Goal: Task Accomplishment & Management: Use online tool/utility

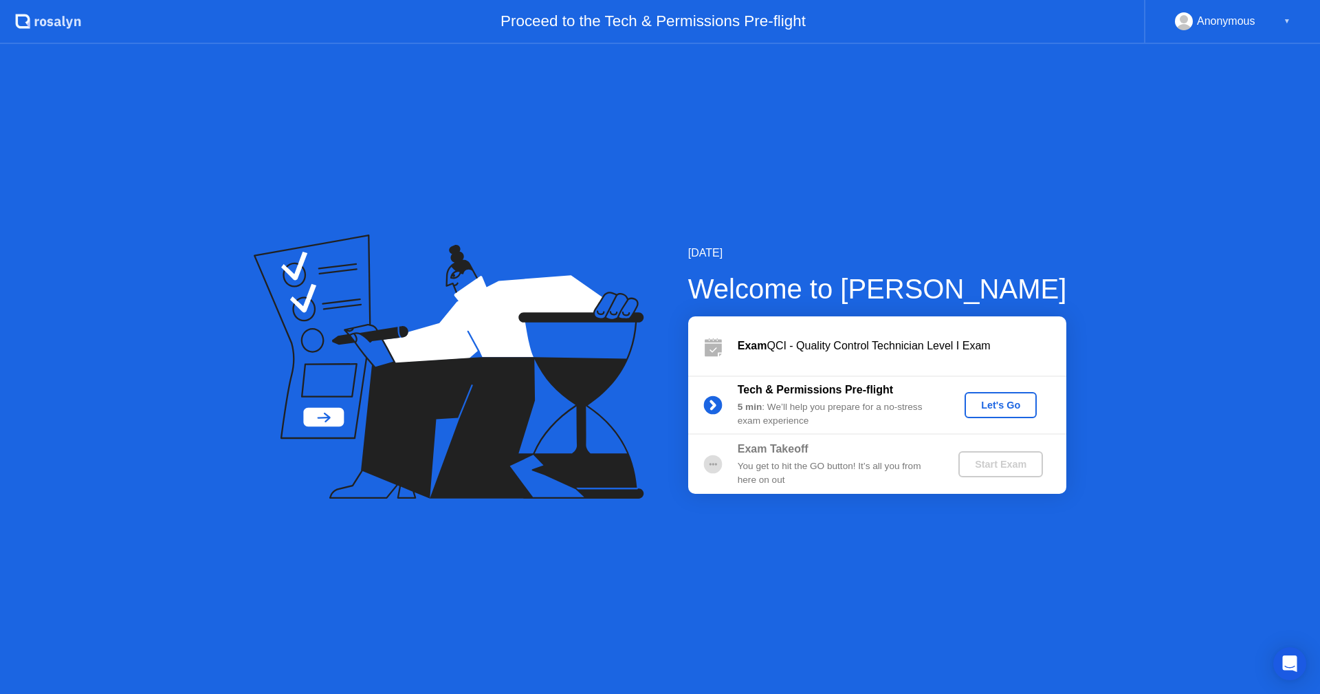
click at [1014, 408] on div "Let's Go" at bounding box center [1000, 404] width 61 height 11
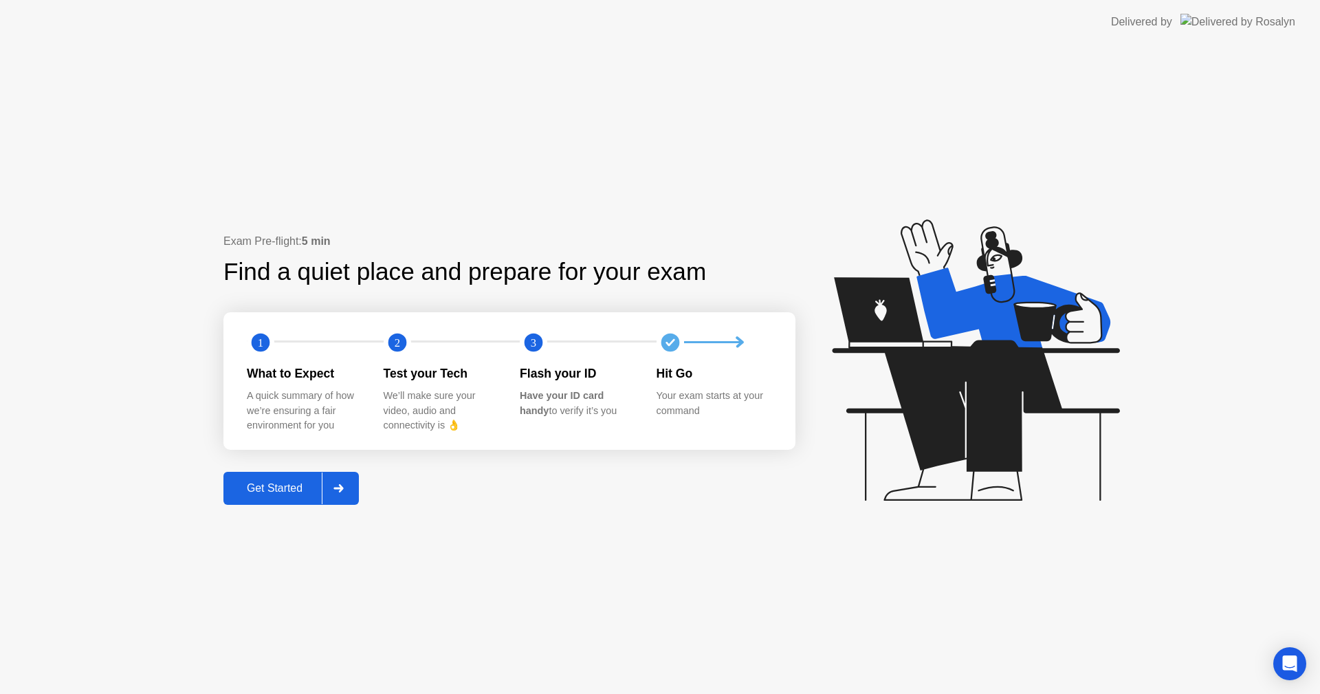
click at [291, 482] on div "Get Started" at bounding box center [275, 488] width 94 height 12
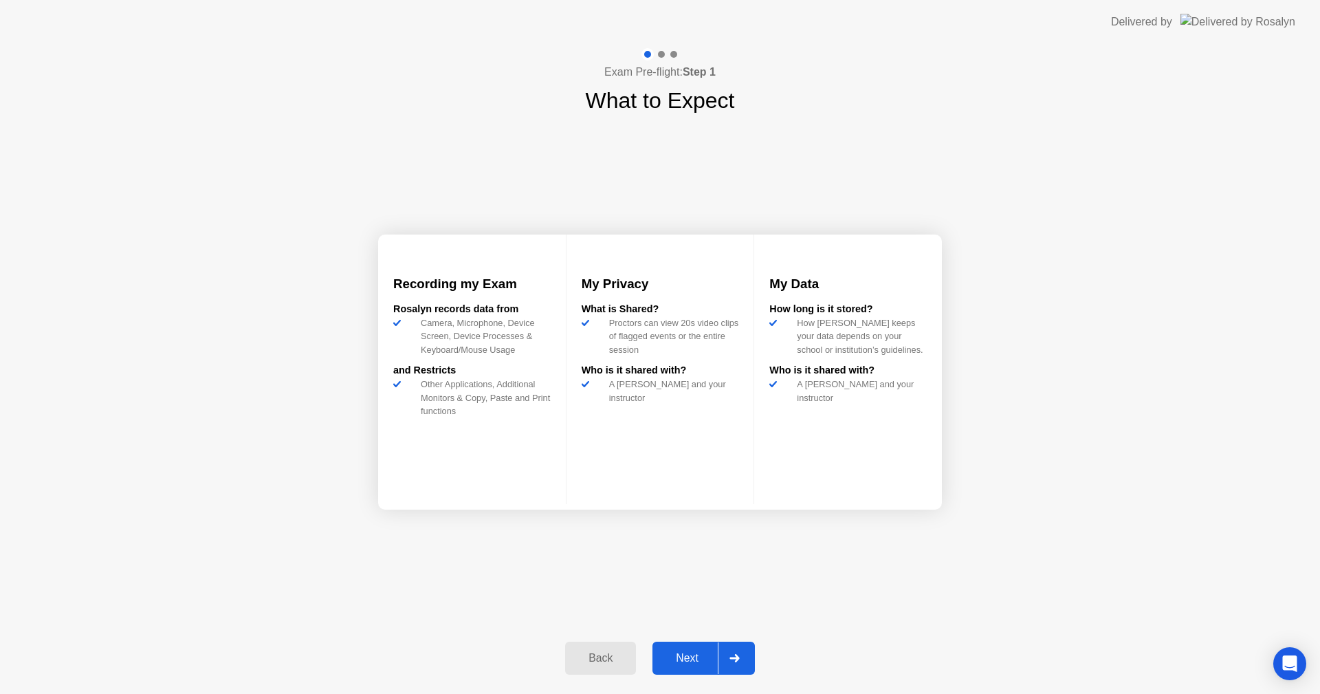
click at [707, 654] on div "Next" at bounding box center [687, 658] width 61 height 12
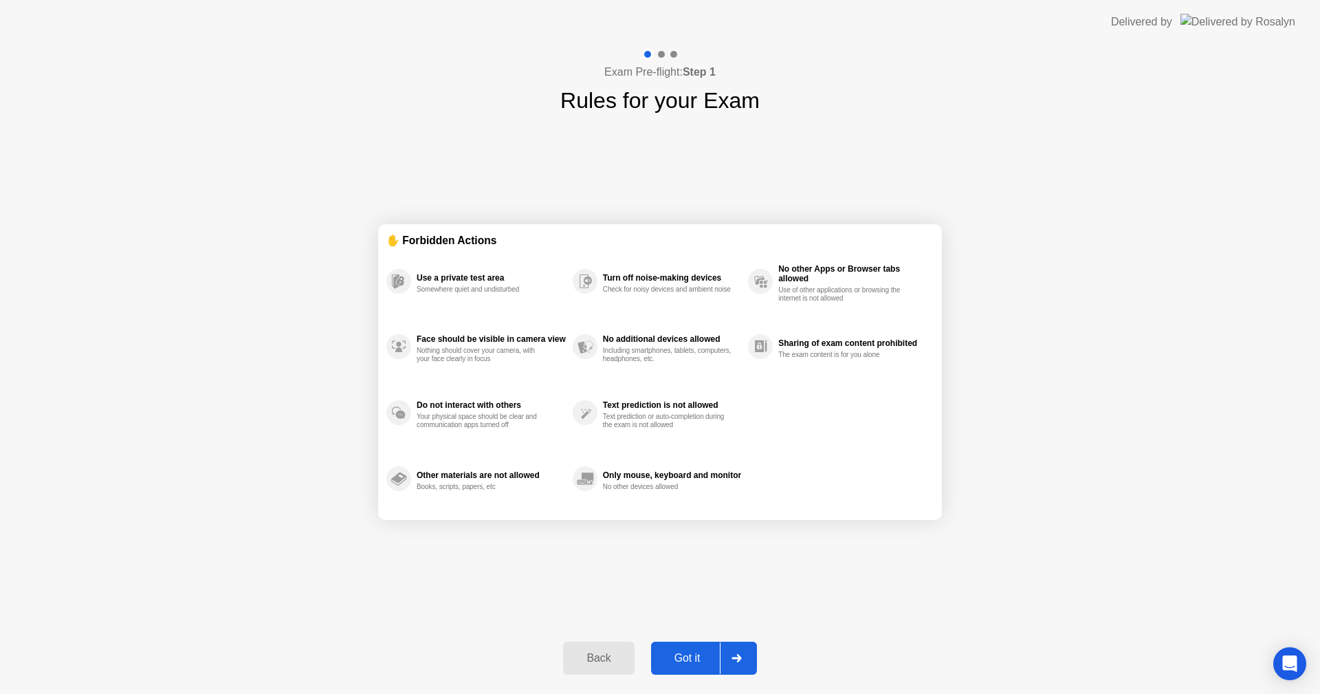
click at [686, 657] on div "Got it" at bounding box center [687, 658] width 65 height 12
select select "**********"
select select "*******"
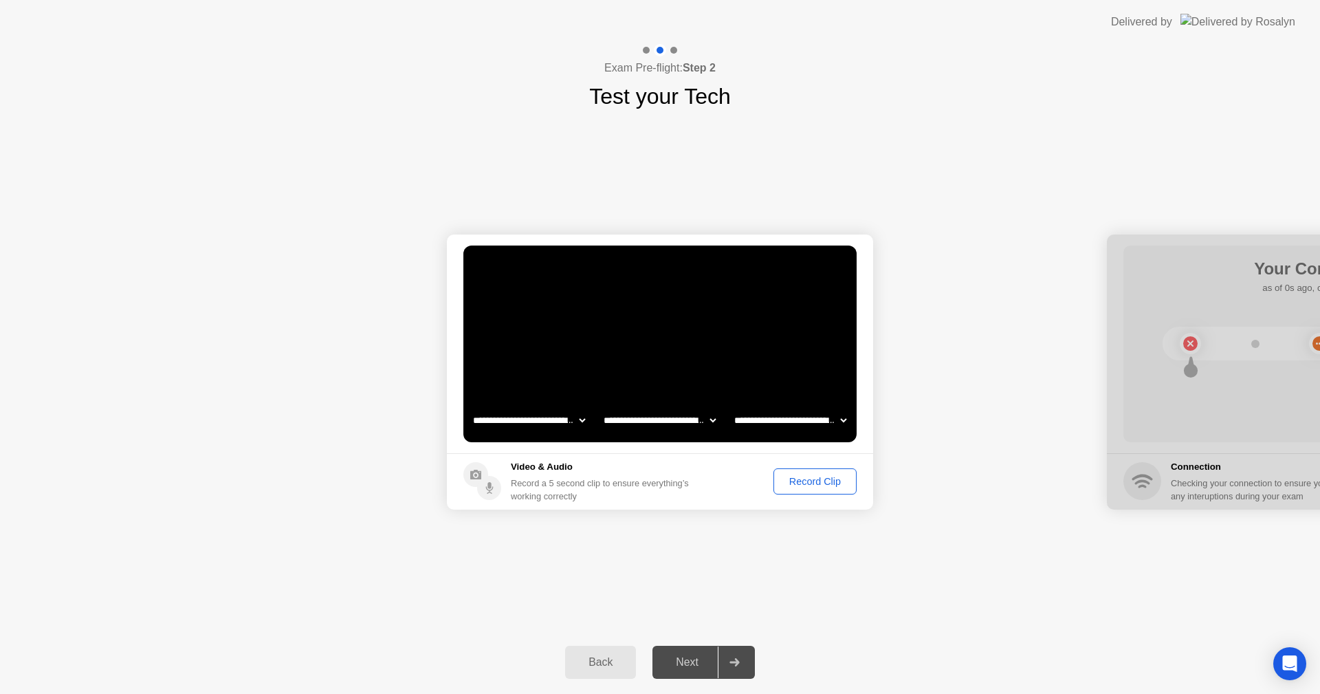
click at [813, 486] on div "Record Clip" at bounding box center [815, 481] width 74 height 11
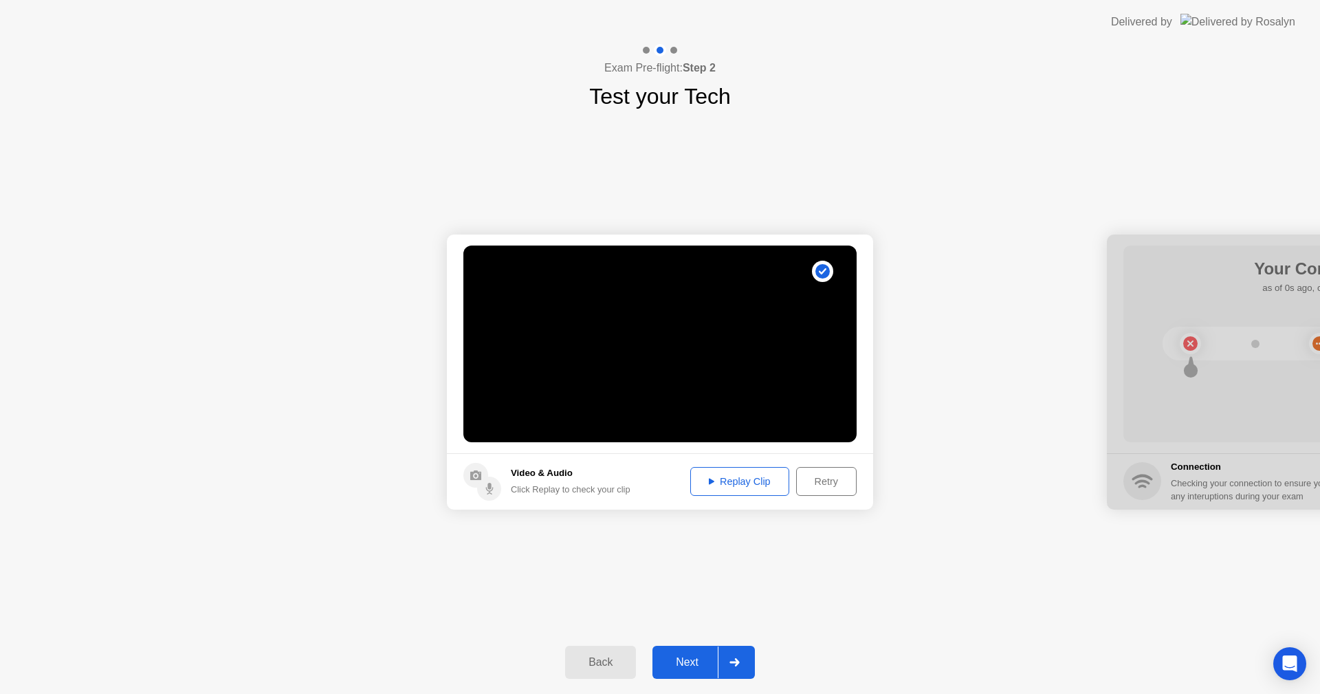
click at [757, 479] on div "Replay Clip" at bounding box center [739, 481] width 89 height 11
click at [720, 483] on div "Replay Clip" at bounding box center [739, 481] width 89 height 11
click at [755, 476] on div "Replay Clip" at bounding box center [739, 481] width 89 height 11
click at [692, 657] on div "Next" at bounding box center [687, 662] width 61 height 12
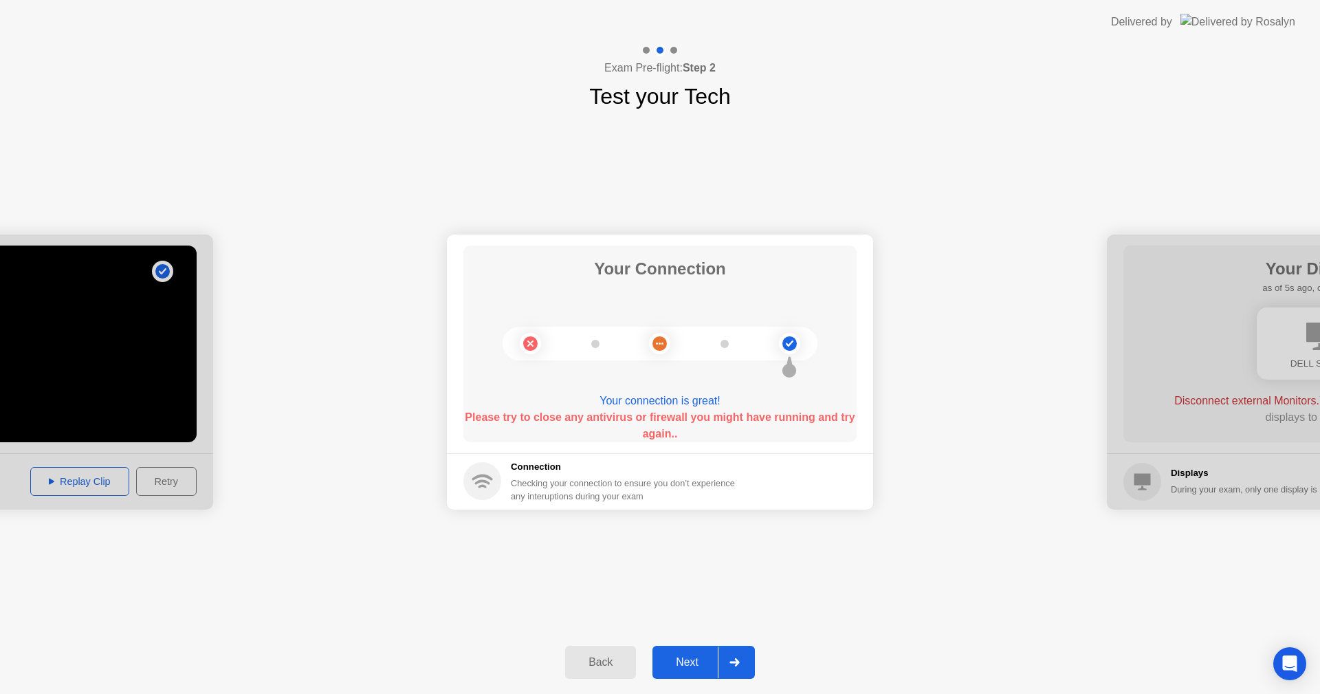
click at [701, 651] on button "Next" at bounding box center [703, 662] width 102 height 33
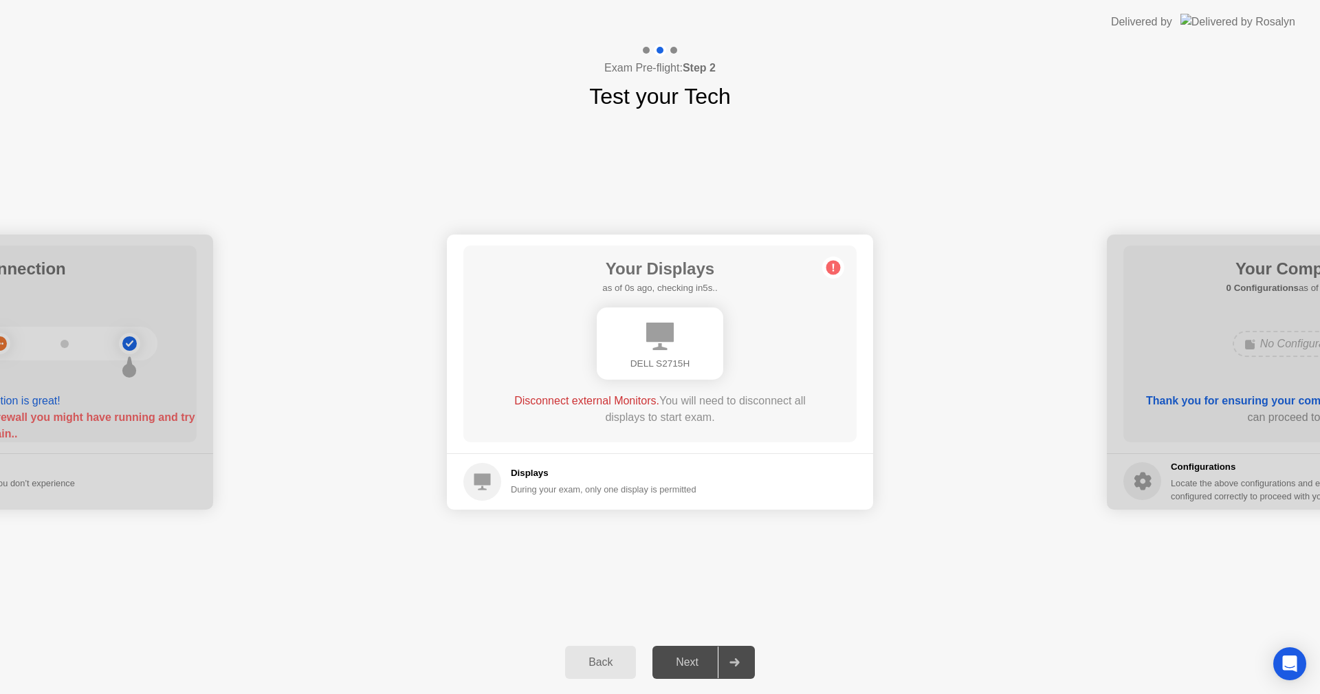
click at [830, 269] on circle at bounding box center [833, 267] width 14 height 14
click at [679, 353] on div "DELL S2715H" at bounding box center [660, 343] width 126 height 72
click at [654, 327] on icon at bounding box center [659, 335] width 27 height 27
drag, startPoint x: 625, startPoint y: 361, endPoint x: 626, endPoint y: 344, distance: 16.6
click at [625, 364] on div "DELL S2715H" at bounding box center [660, 364] width 104 height 14
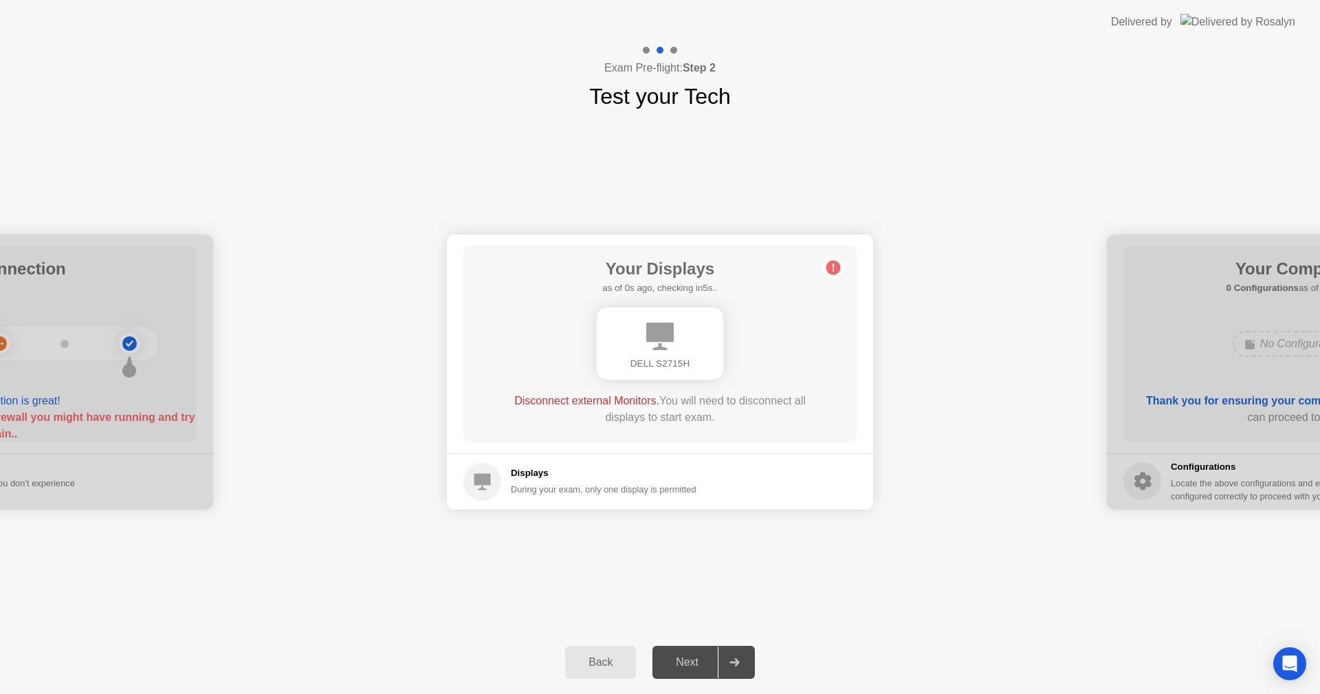
click at [1033, 120] on div "**********" at bounding box center [660, 372] width 1320 height 518
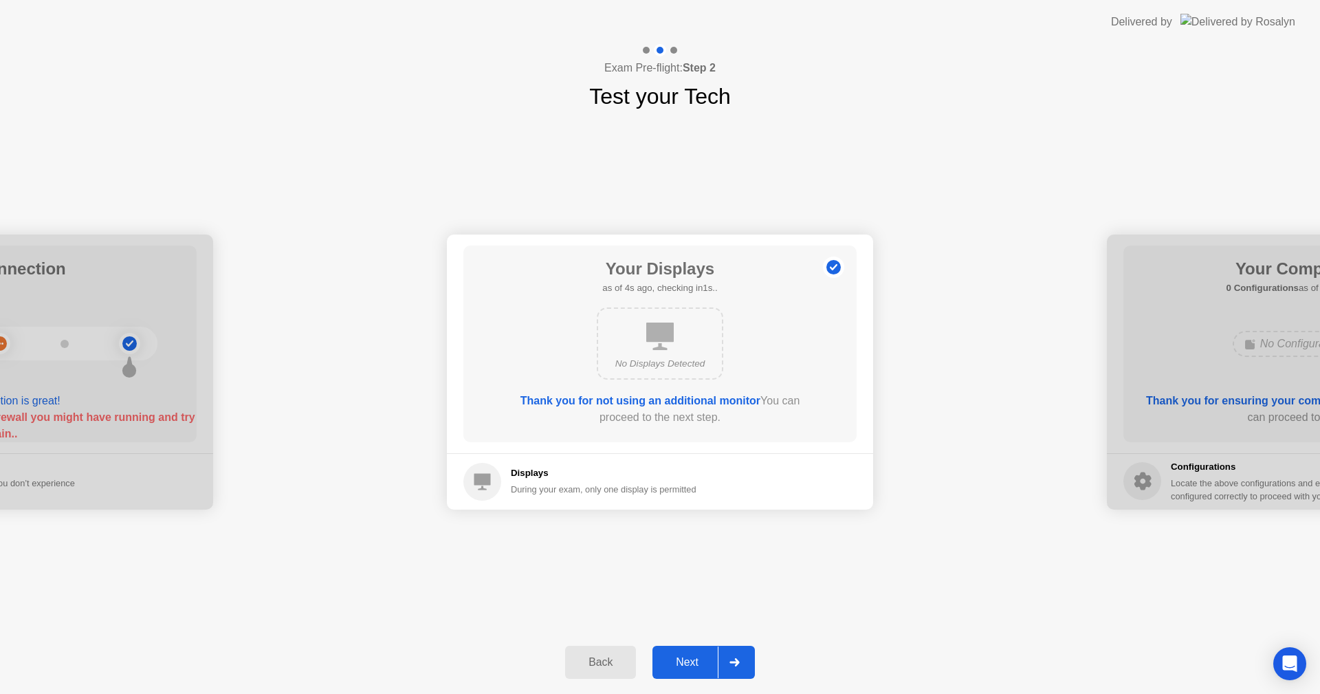
drag, startPoint x: 690, startPoint y: 655, endPoint x: 717, endPoint y: 653, distance: 26.9
click at [696, 652] on button "Next" at bounding box center [703, 662] width 102 height 33
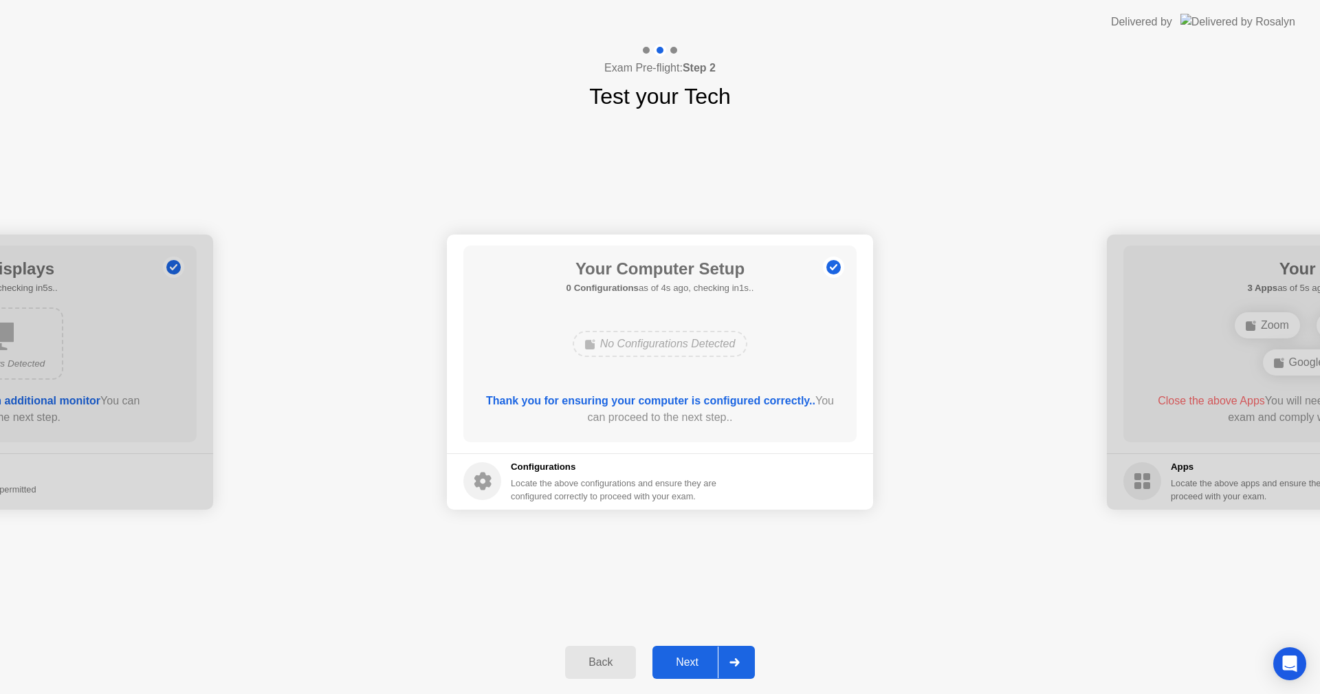
click at [681, 666] on div "Next" at bounding box center [687, 662] width 61 height 12
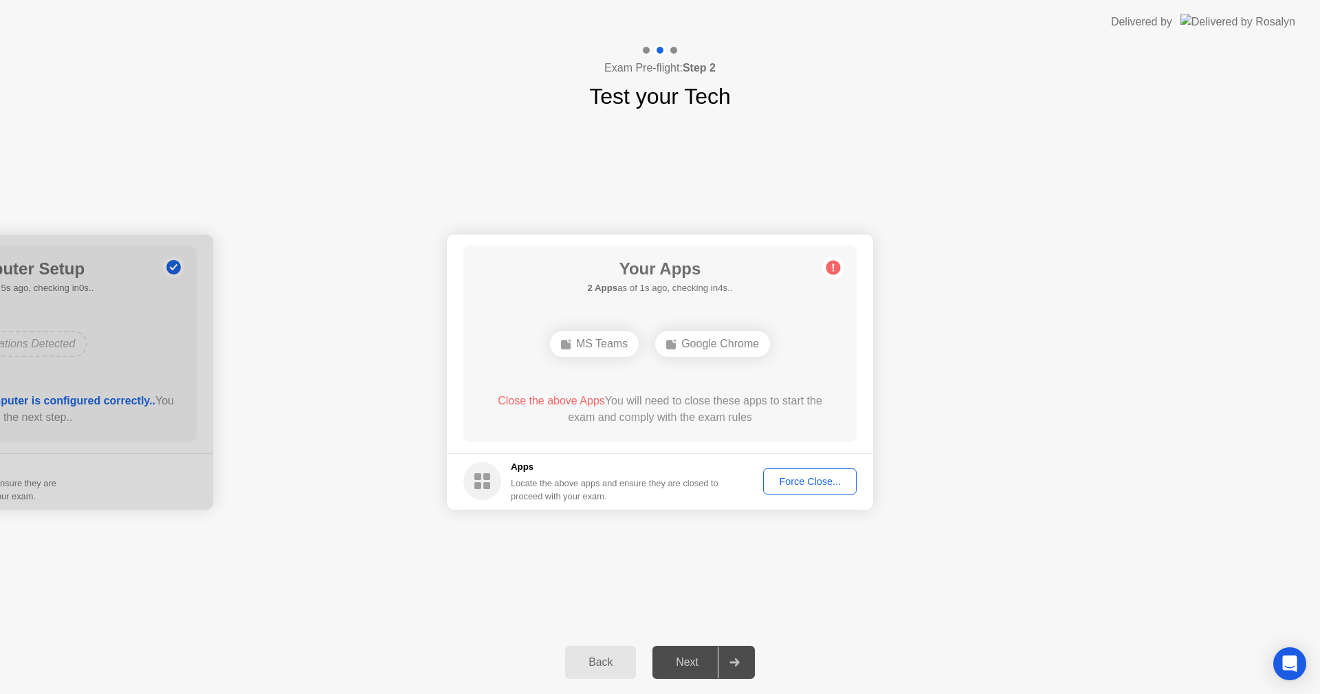
click at [795, 478] on div "Force Close..." at bounding box center [810, 481] width 84 height 11
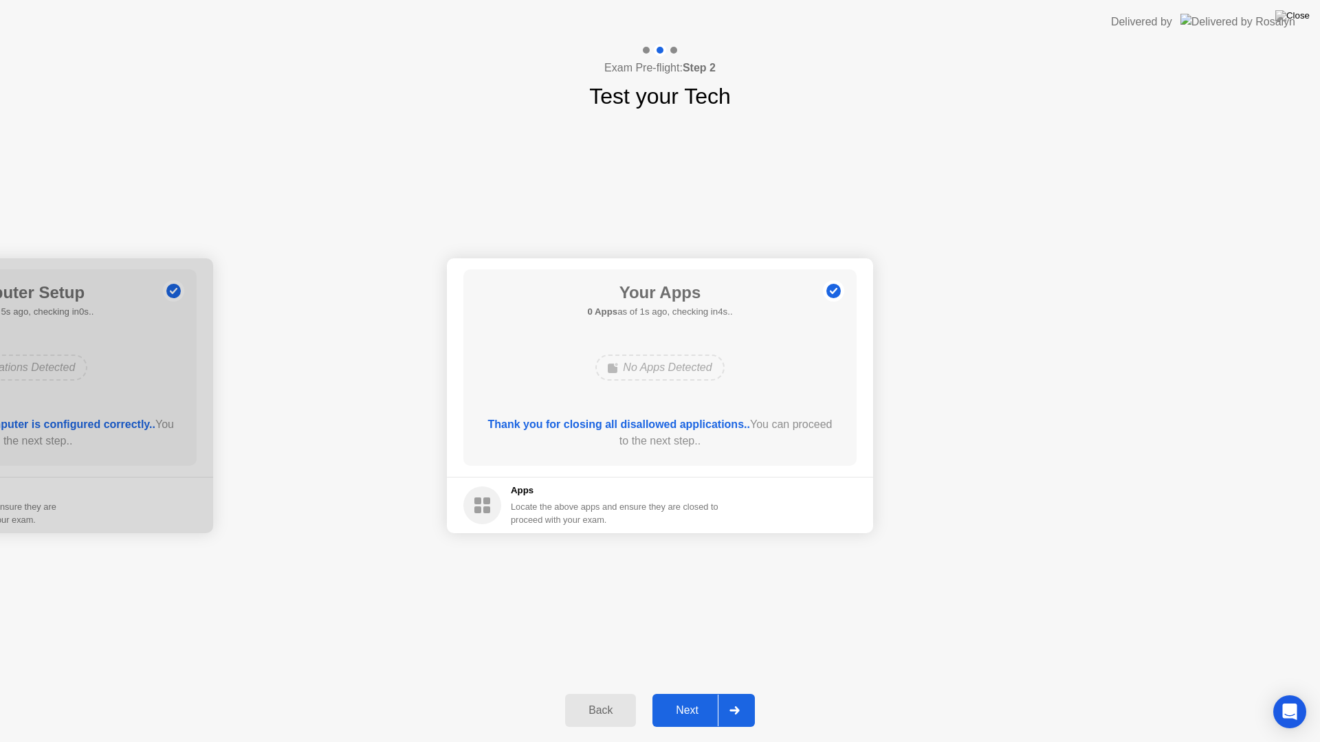
click at [701, 693] on div "Next" at bounding box center [687, 711] width 61 height 12
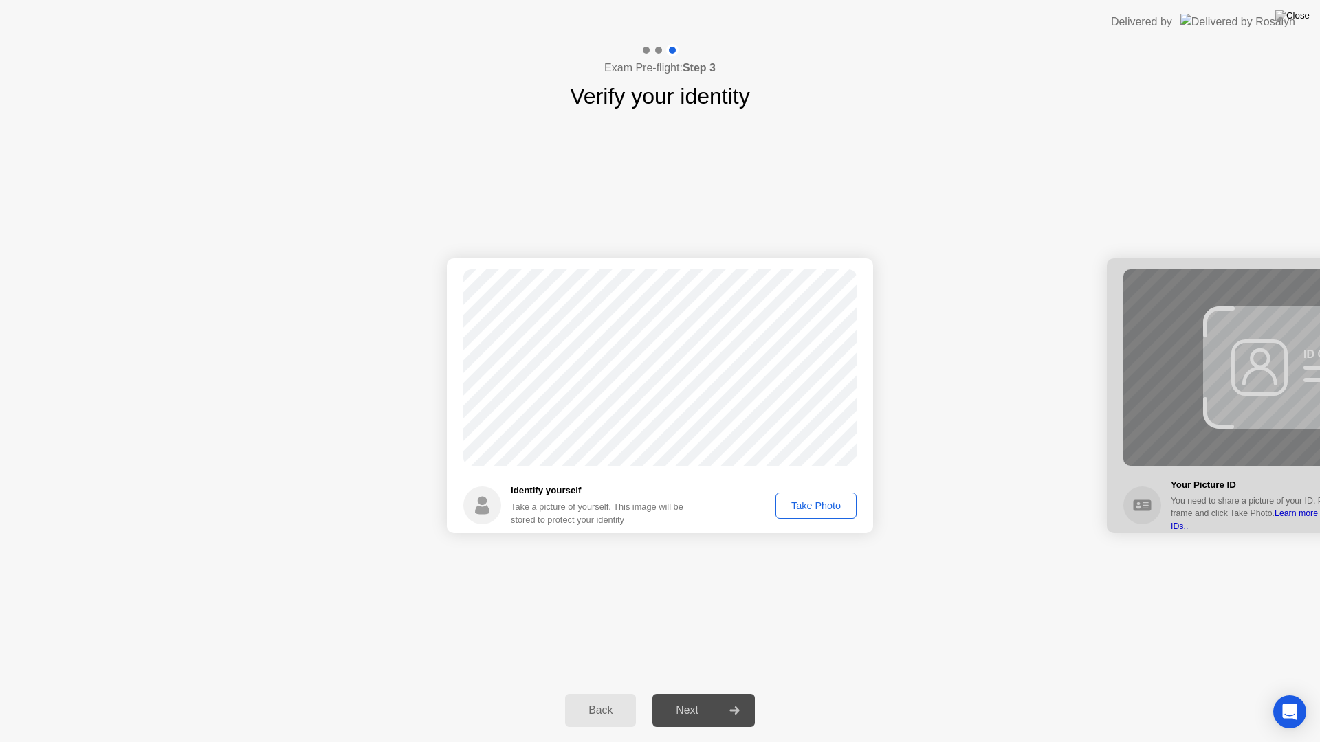
click at [811, 502] on div "Take Photo" at bounding box center [815, 505] width 71 height 11
click at [694, 693] on div "Next" at bounding box center [687, 711] width 61 height 12
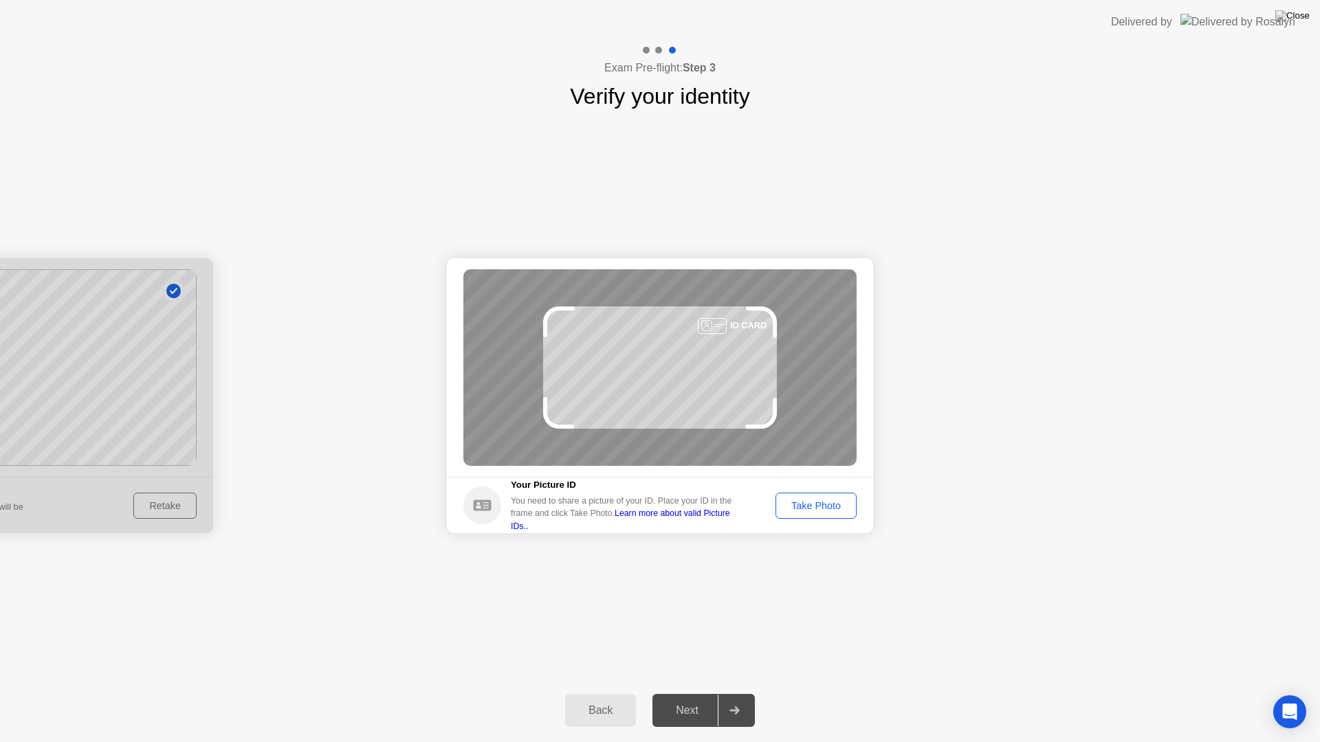
click at [806, 501] on div "Take Photo" at bounding box center [815, 505] width 71 height 11
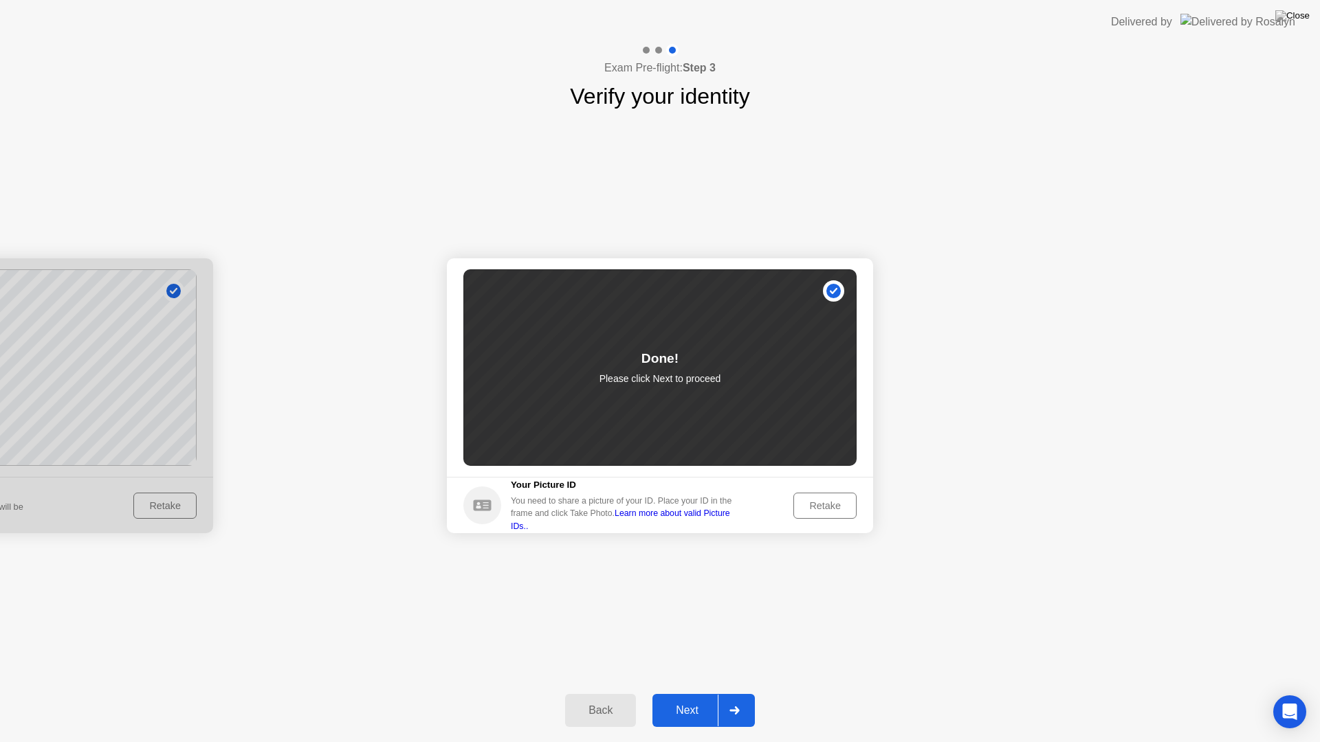
click at [813, 510] on div "Retake" at bounding box center [825, 505] width 54 height 11
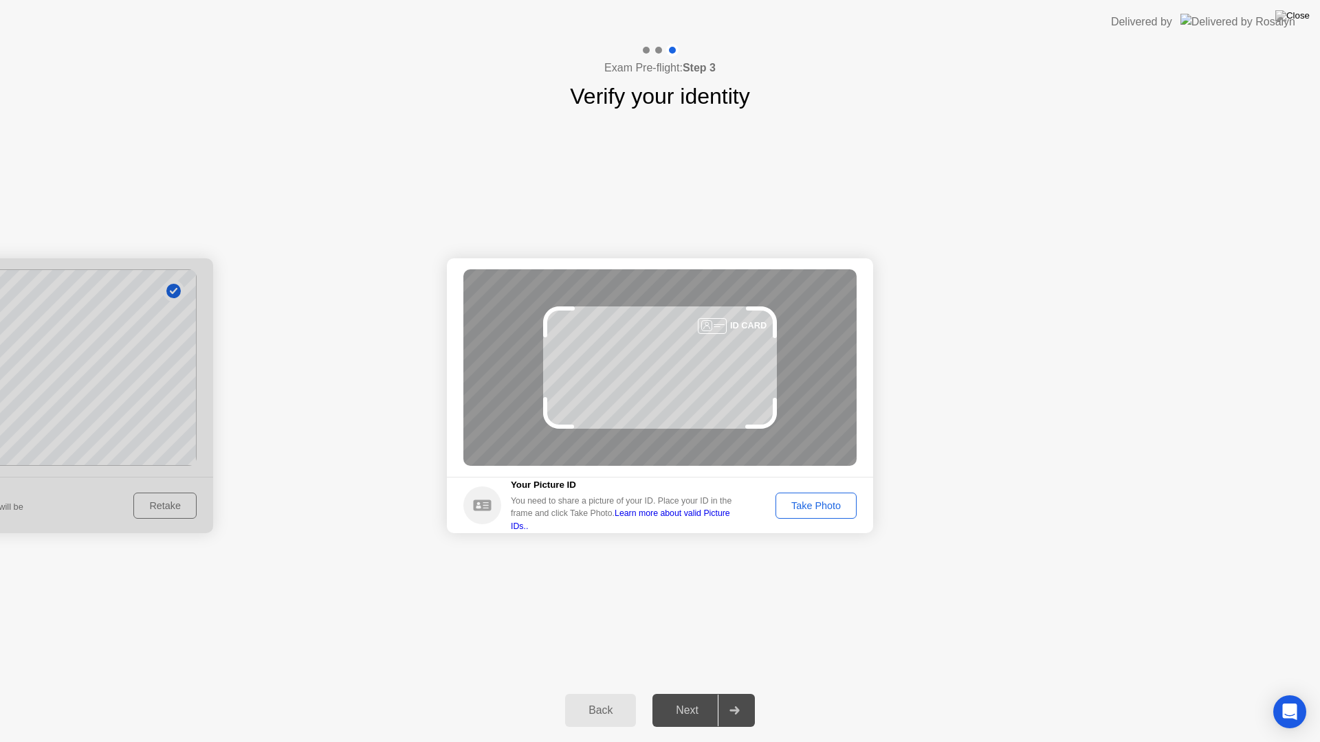
click at [842, 507] on div "Take Photo" at bounding box center [815, 505] width 71 height 11
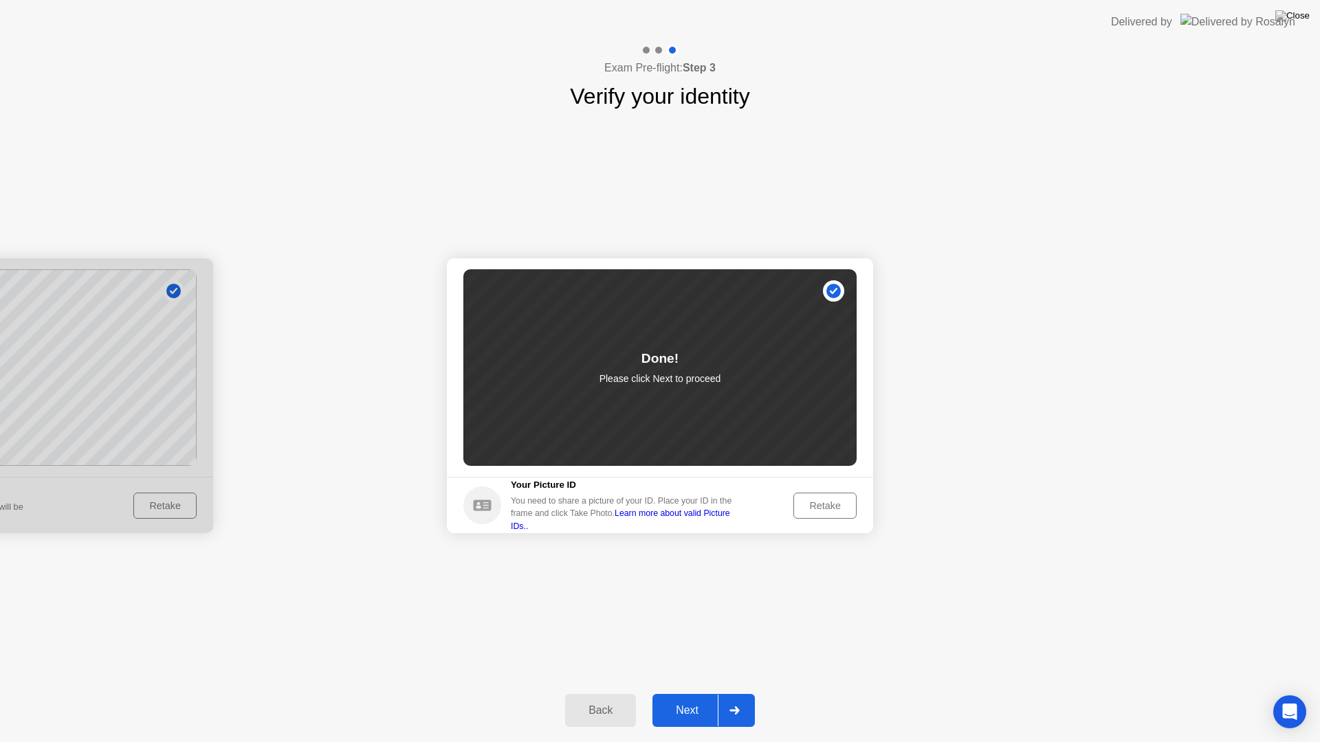
click at [712, 693] on div "Next" at bounding box center [687, 711] width 61 height 12
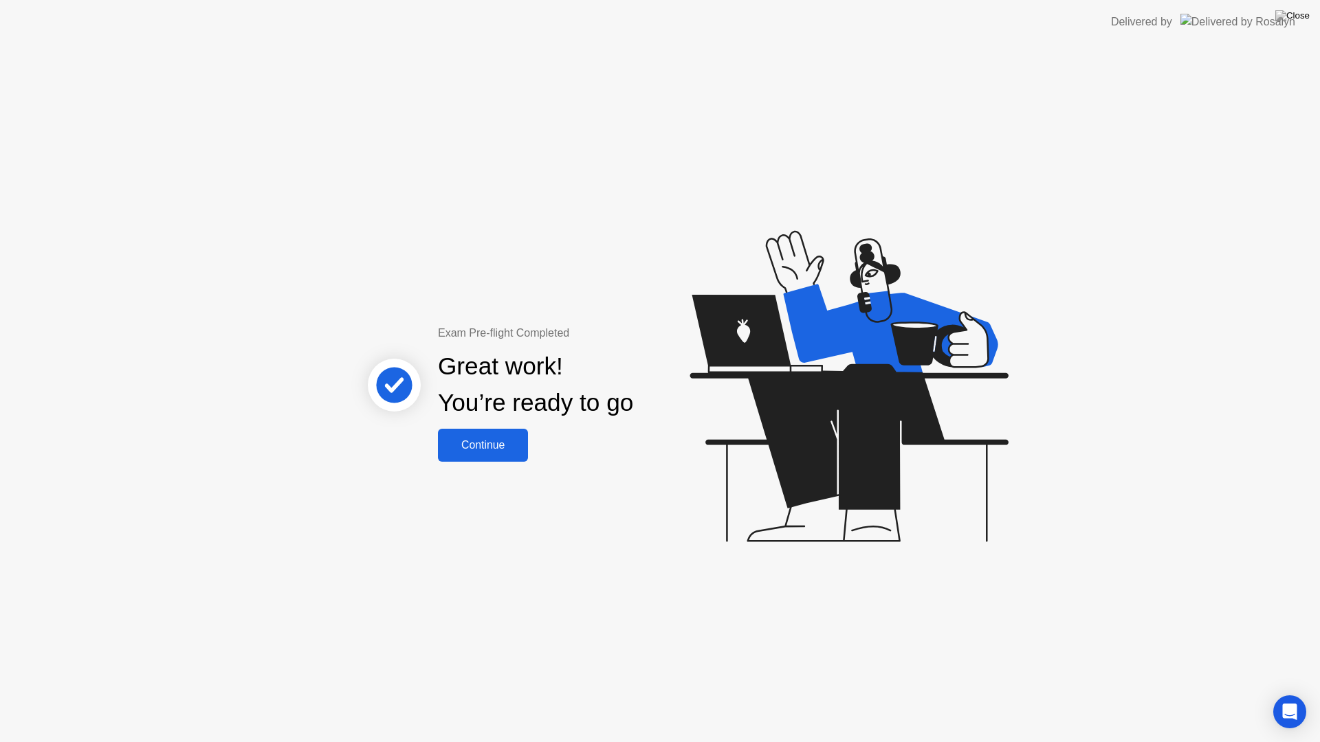
click at [450, 445] on div "Continue" at bounding box center [483, 445] width 82 height 12
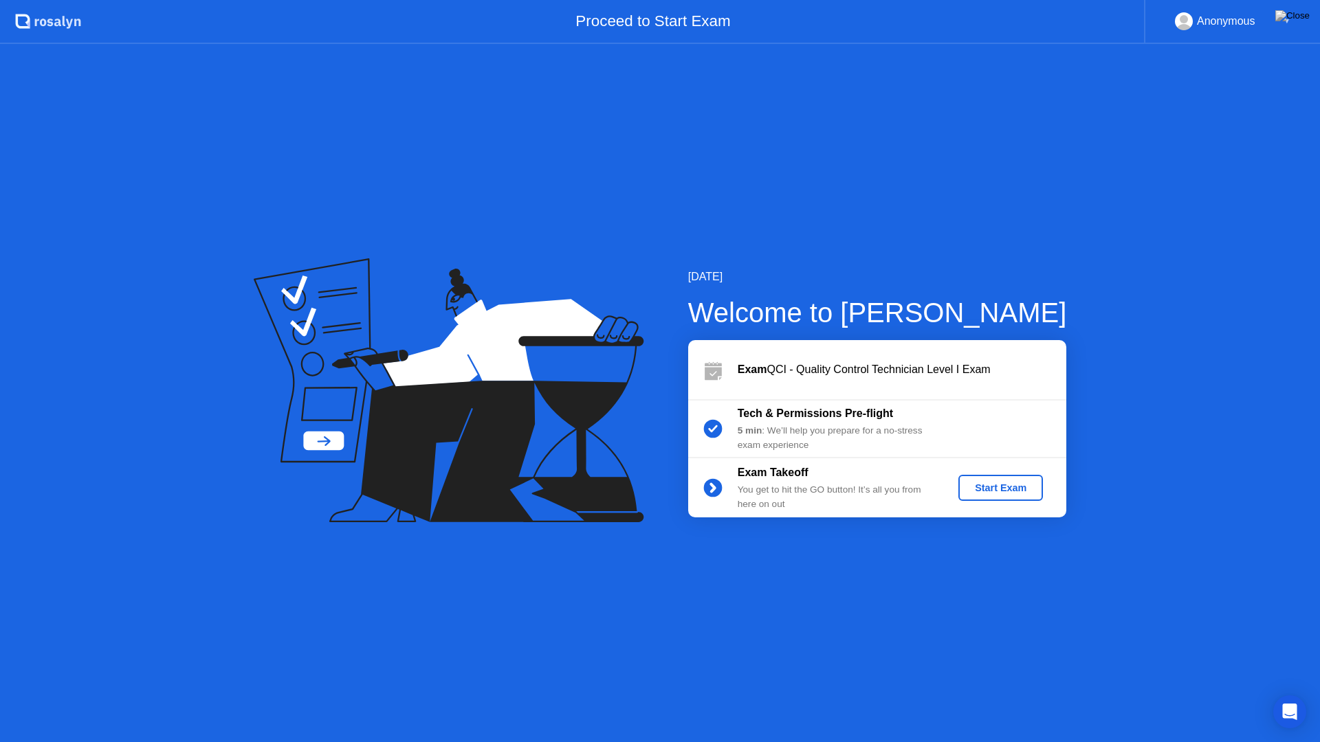
click at [993, 481] on button "Start Exam" at bounding box center [1000, 488] width 85 height 26
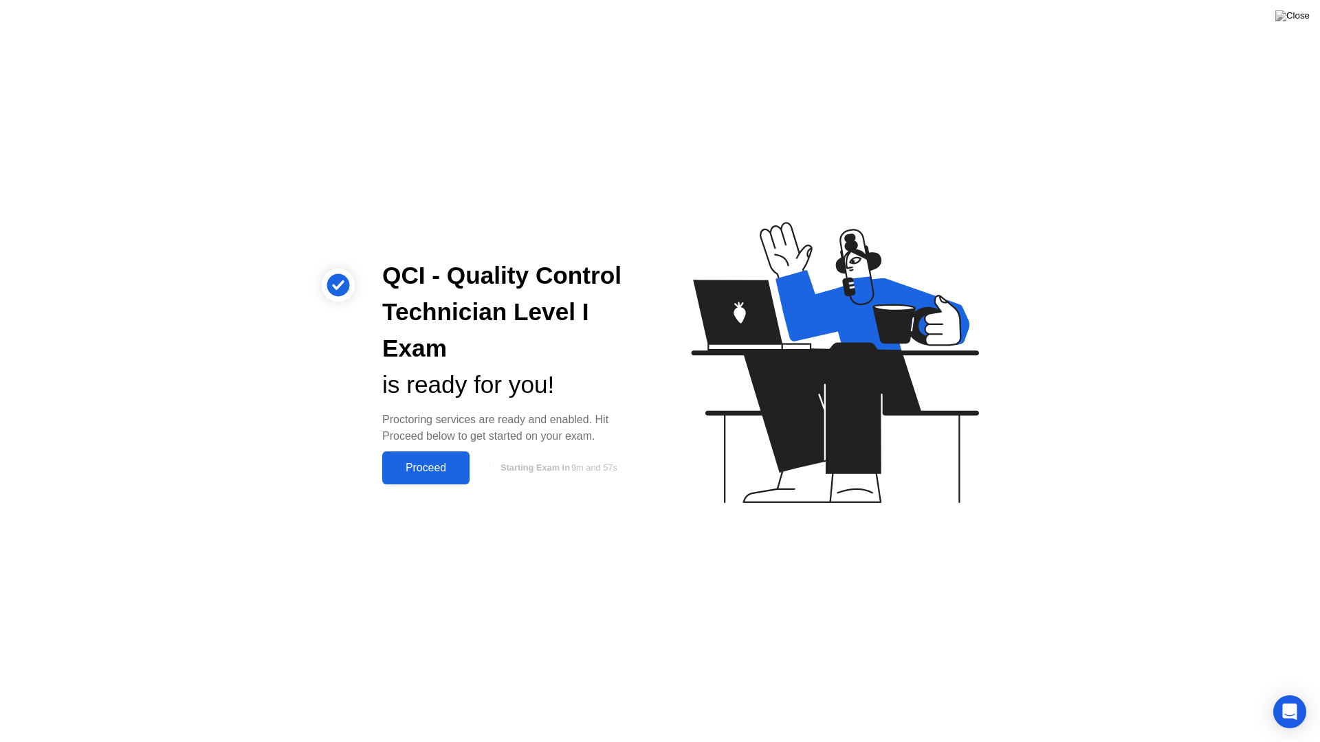
click at [423, 470] on div "Proceed" at bounding box center [425, 468] width 79 height 12
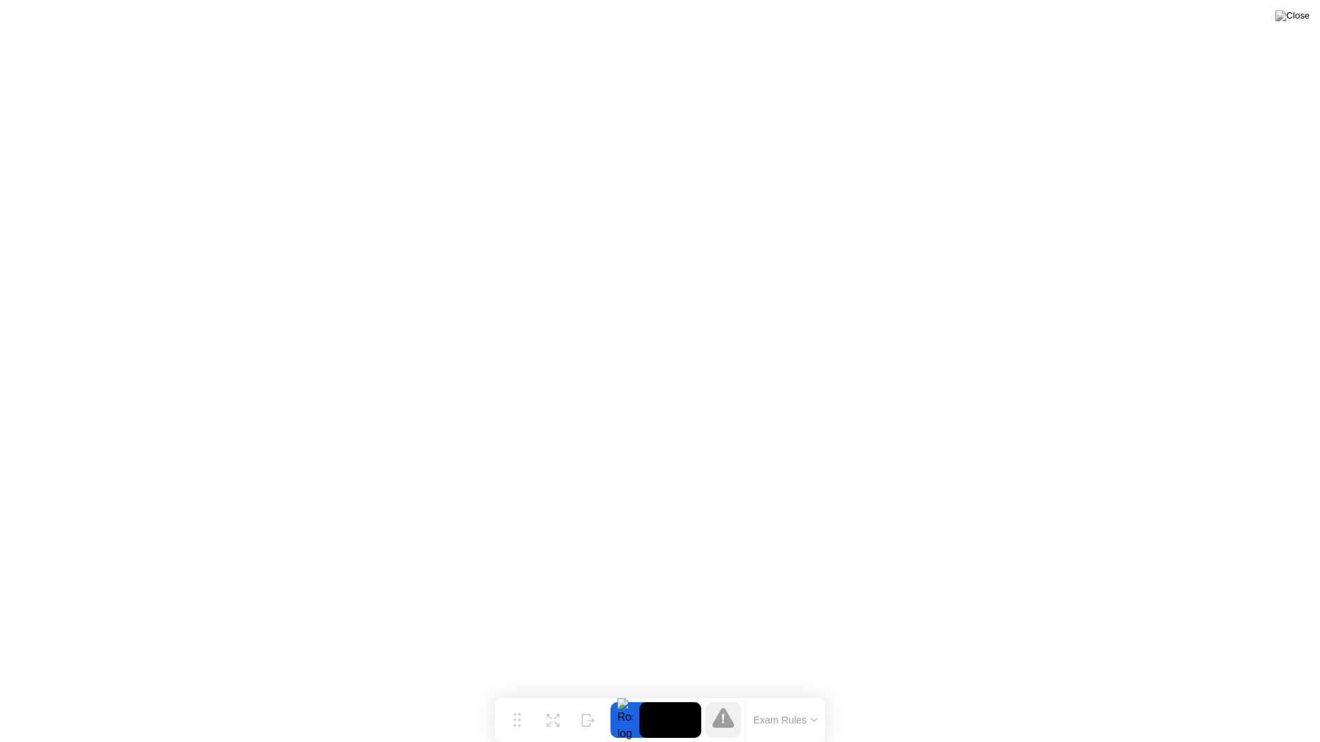
click at [724, 693] on icon at bounding box center [723, 719] width 2 height 9
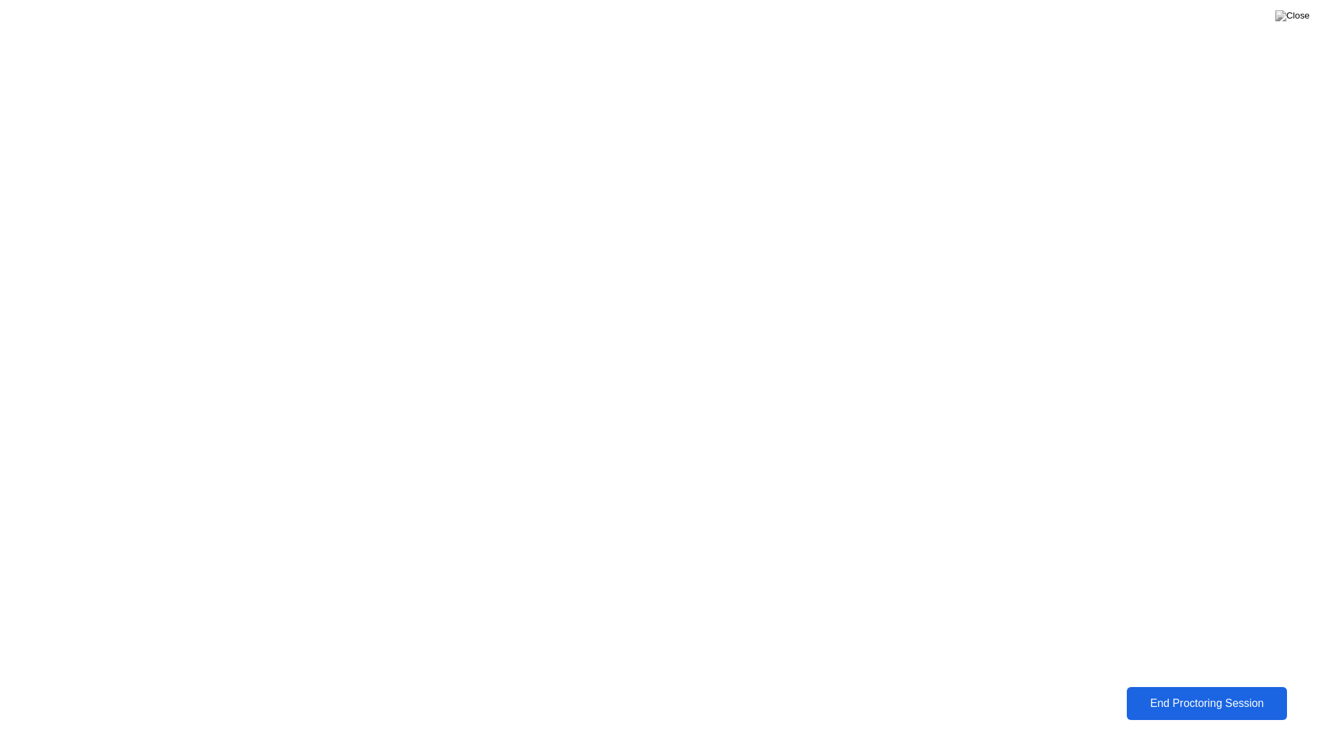
click at [1233, 693] on div "End Proctoring Session" at bounding box center [1206, 704] width 157 height 13
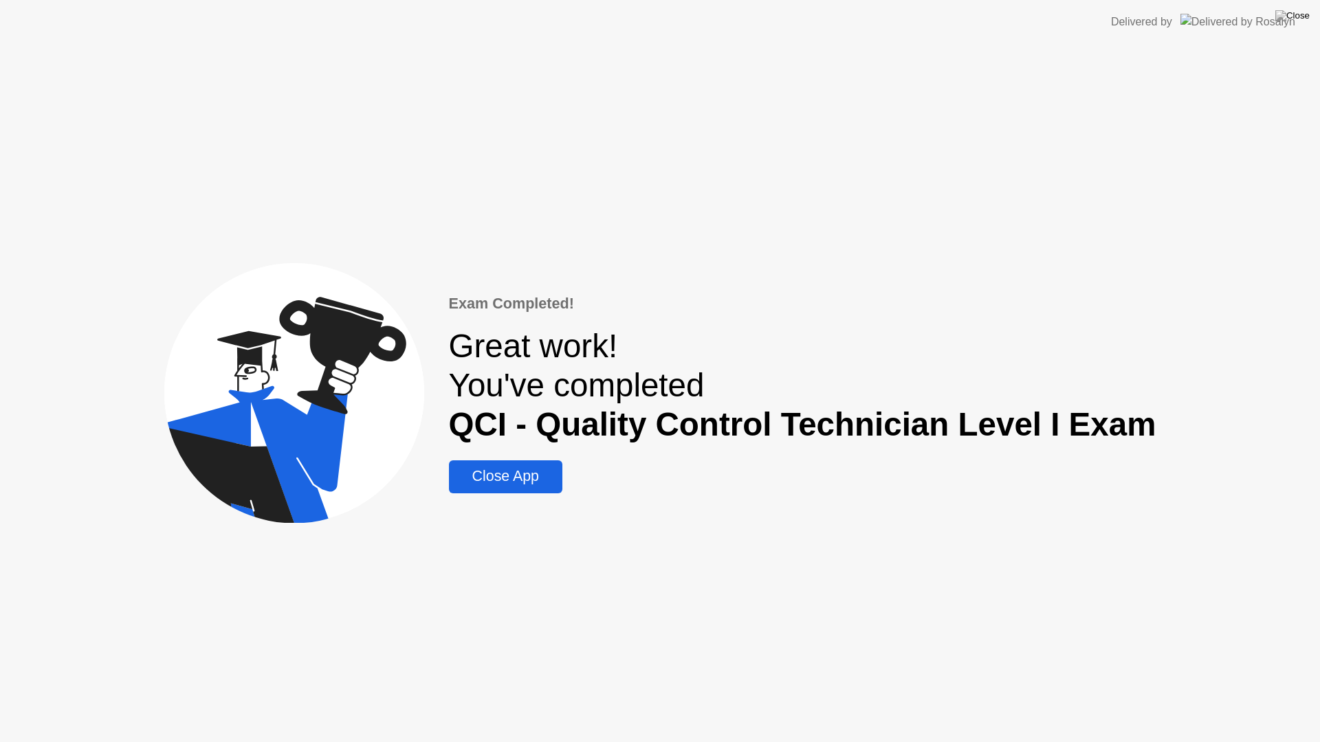
click at [541, 468] on div "Close App" at bounding box center [505, 476] width 105 height 17
